Goal: Information Seeking & Learning: Get advice/opinions

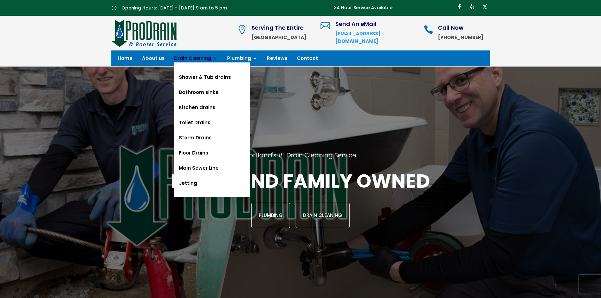
click at [199, 61] on link "Drain Cleaning" at bounding box center [196, 59] width 44 height 7
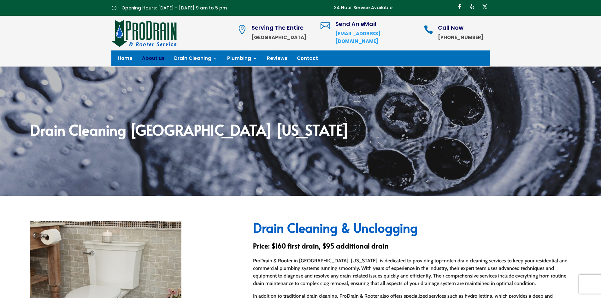
click at [151, 58] on link "About us" at bounding box center [153, 59] width 23 height 7
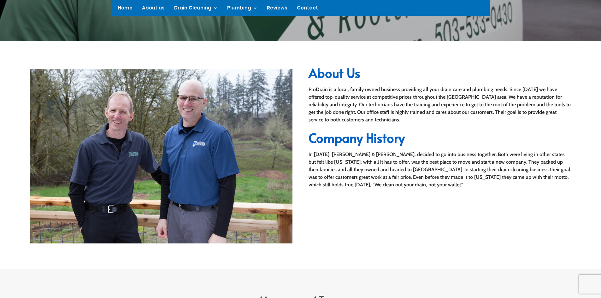
scroll to position [170, 0]
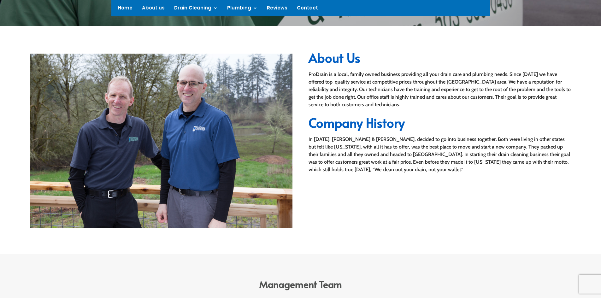
click at [594, 98] on div "About Us ProDrain is a local, family owned business providing all your drain ca…" at bounding box center [300, 140] width 601 height 228
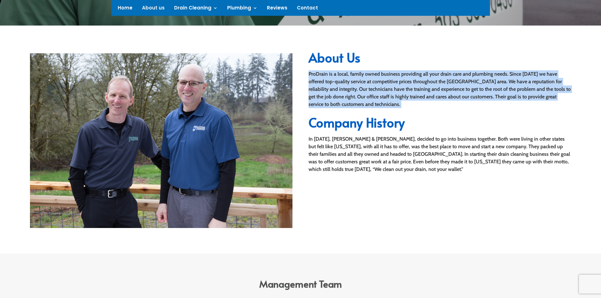
click at [594, 97] on div "About Us ProDrain is a local, family owned business providing all your drain ca…" at bounding box center [300, 140] width 601 height 228
click at [443, 108] on div "About Us ProDrain is a local, family owned business providing all your drain ca…" at bounding box center [440, 112] width 263 height 122
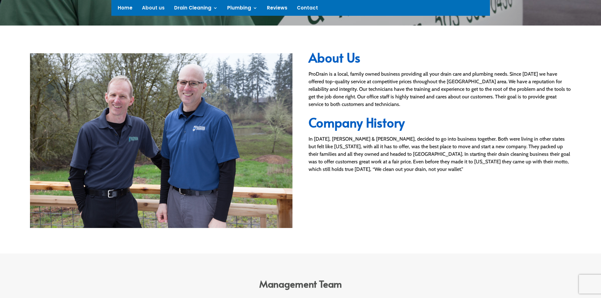
click at [443, 108] on div "About Us ProDrain is a local, family owned business providing all your drain ca…" at bounding box center [440, 112] width 263 height 122
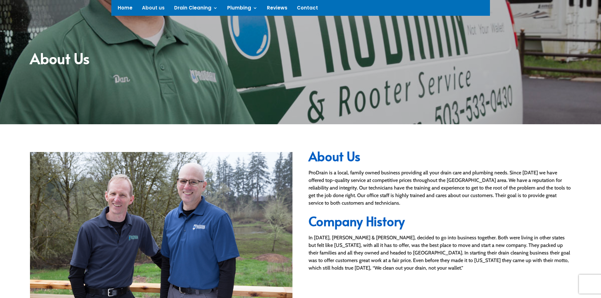
scroll to position [51, 0]
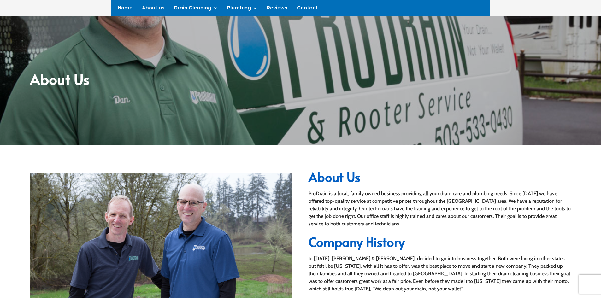
drag, startPoint x: 600, startPoint y: 79, endPoint x: 600, endPoint y: 49, distance: 30.0
click at [600, 49] on div "About Us" at bounding box center [300, 80] width 601 height 129
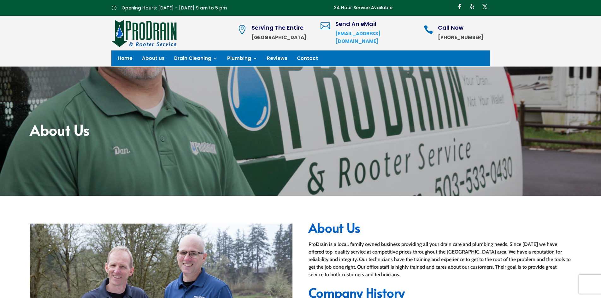
scroll to position [1, 0]
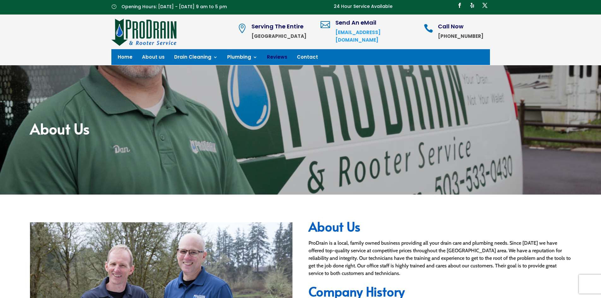
click at [268, 58] on link "Reviews" at bounding box center [277, 58] width 21 height 7
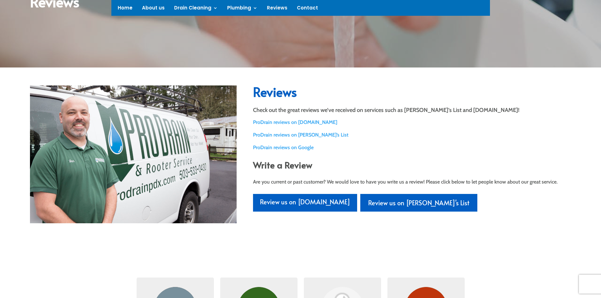
scroll to position [134, 0]
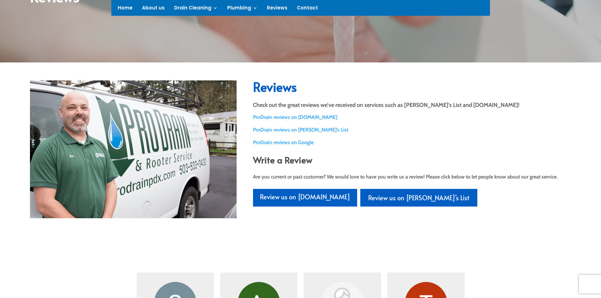
click at [305, 142] on link "ProDrain reviews on Google" at bounding box center [283, 143] width 61 height 6
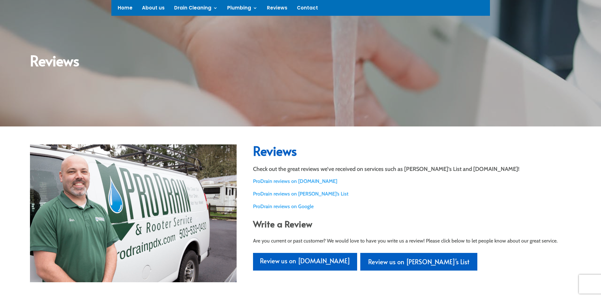
scroll to position [0, 0]
